Goal: Navigation & Orientation: Find specific page/section

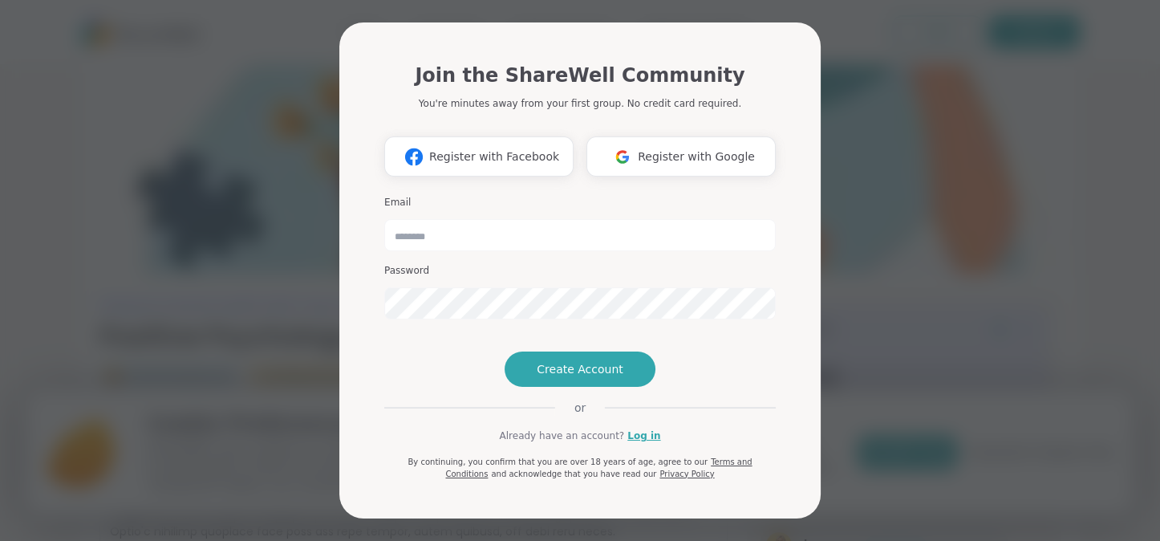
drag, startPoint x: 873, startPoint y: 108, endPoint x: 894, endPoint y: 112, distance: 21.2
click at [875, 108] on div "Join the ShareWell Community You're minutes away from your first group. No cred…" at bounding box center [580, 270] width 1140 height 541
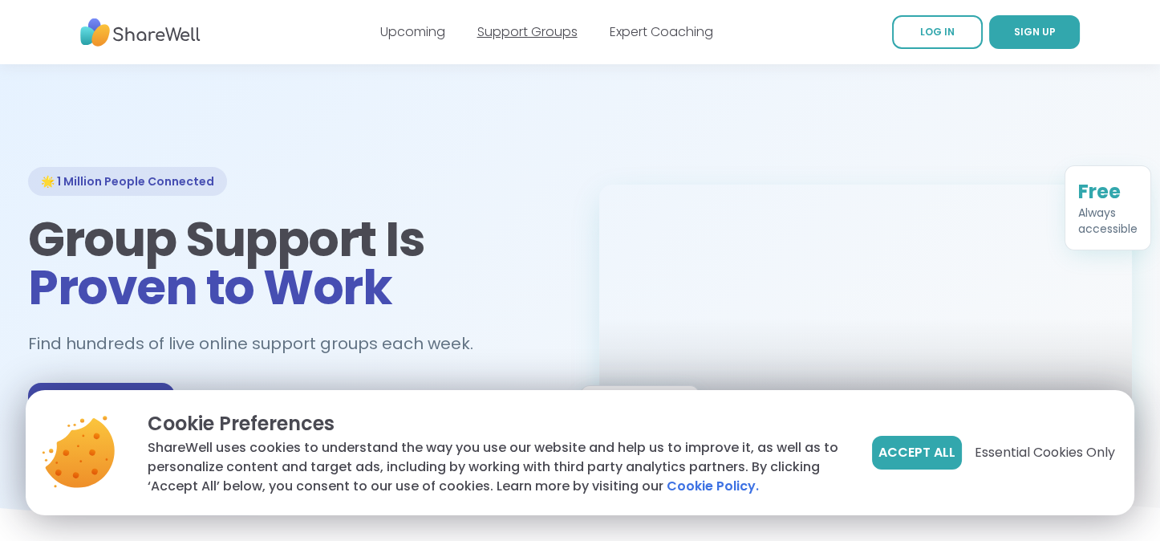
click at [516, 26] on link "Support Groups" at bounding box center [527, 31] width 100 height 18
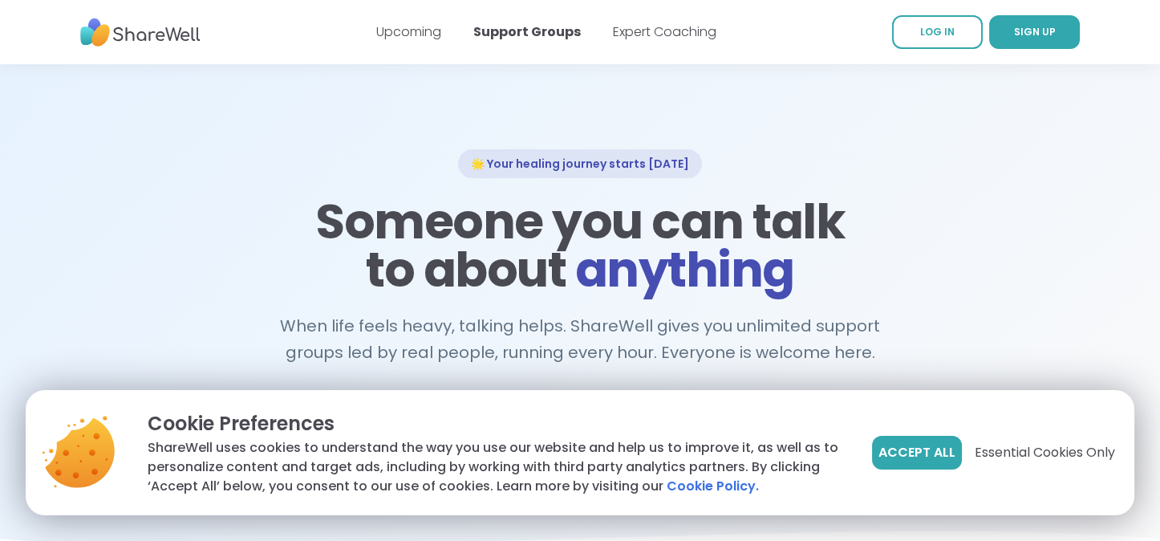
scroll to position [213, 0]
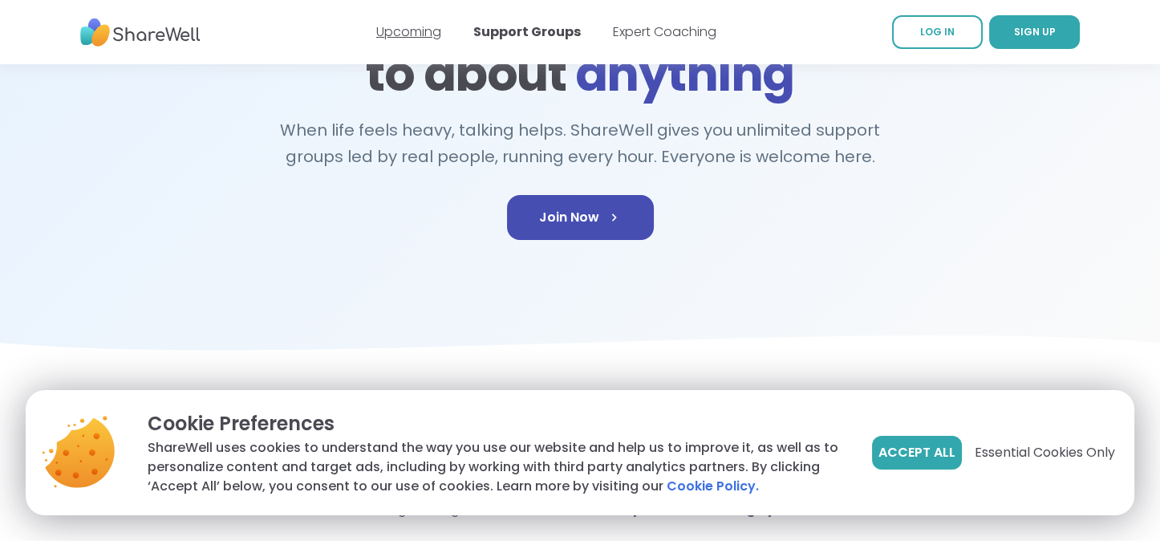
click at [405, 29] on link "Upcoming" at bounding box center [408, 31] width 65 height 18
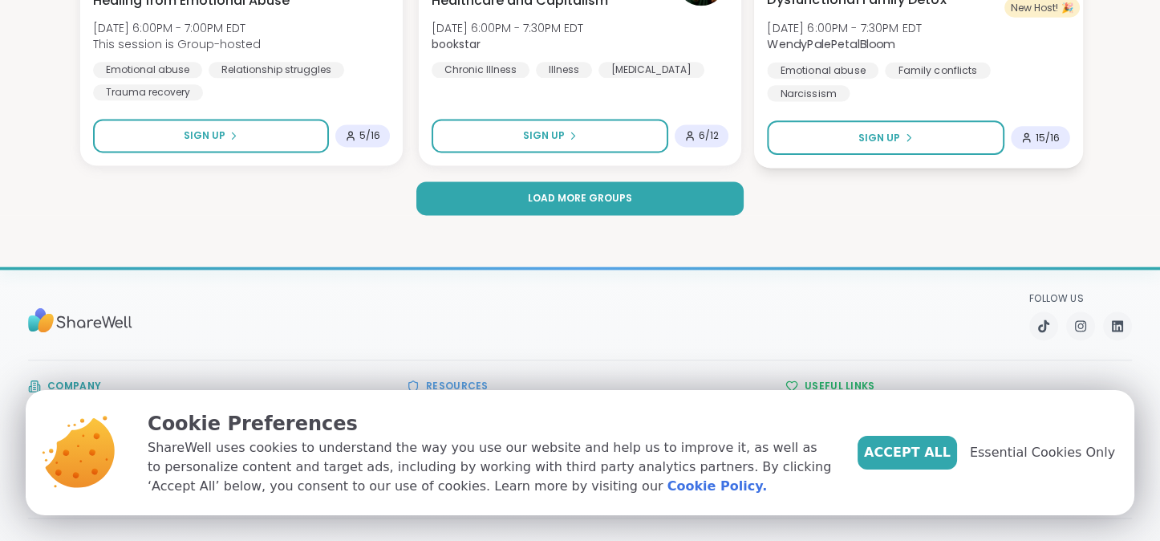
scroll to position [3376, 0]
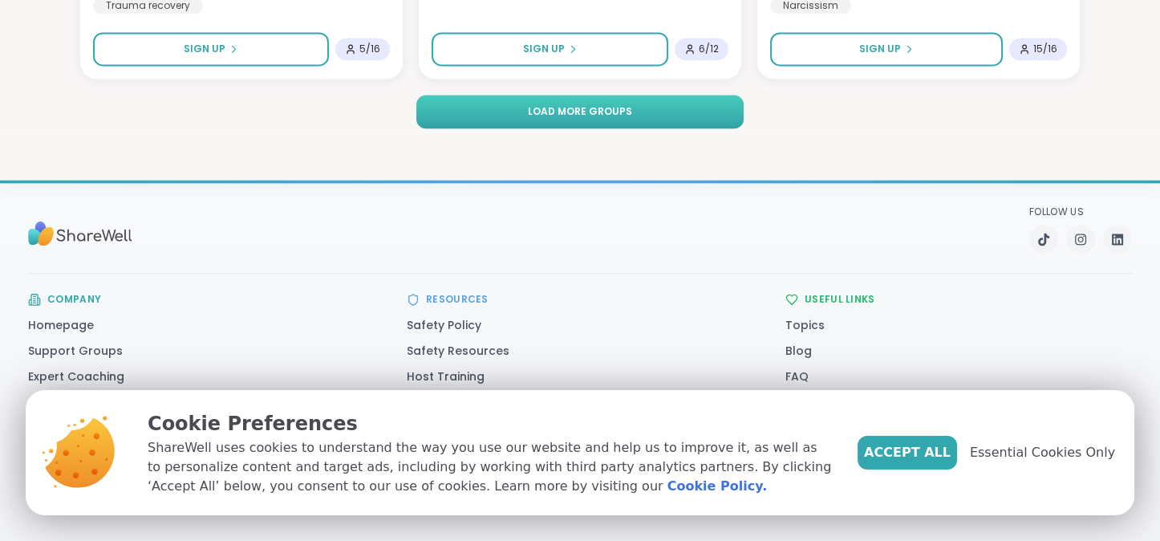
click at [592, 108] on span "Load more groups" at bounding box center [580, 111] width 104 height 14
